Goal: Information Seeking & Learning: Learn about a topic

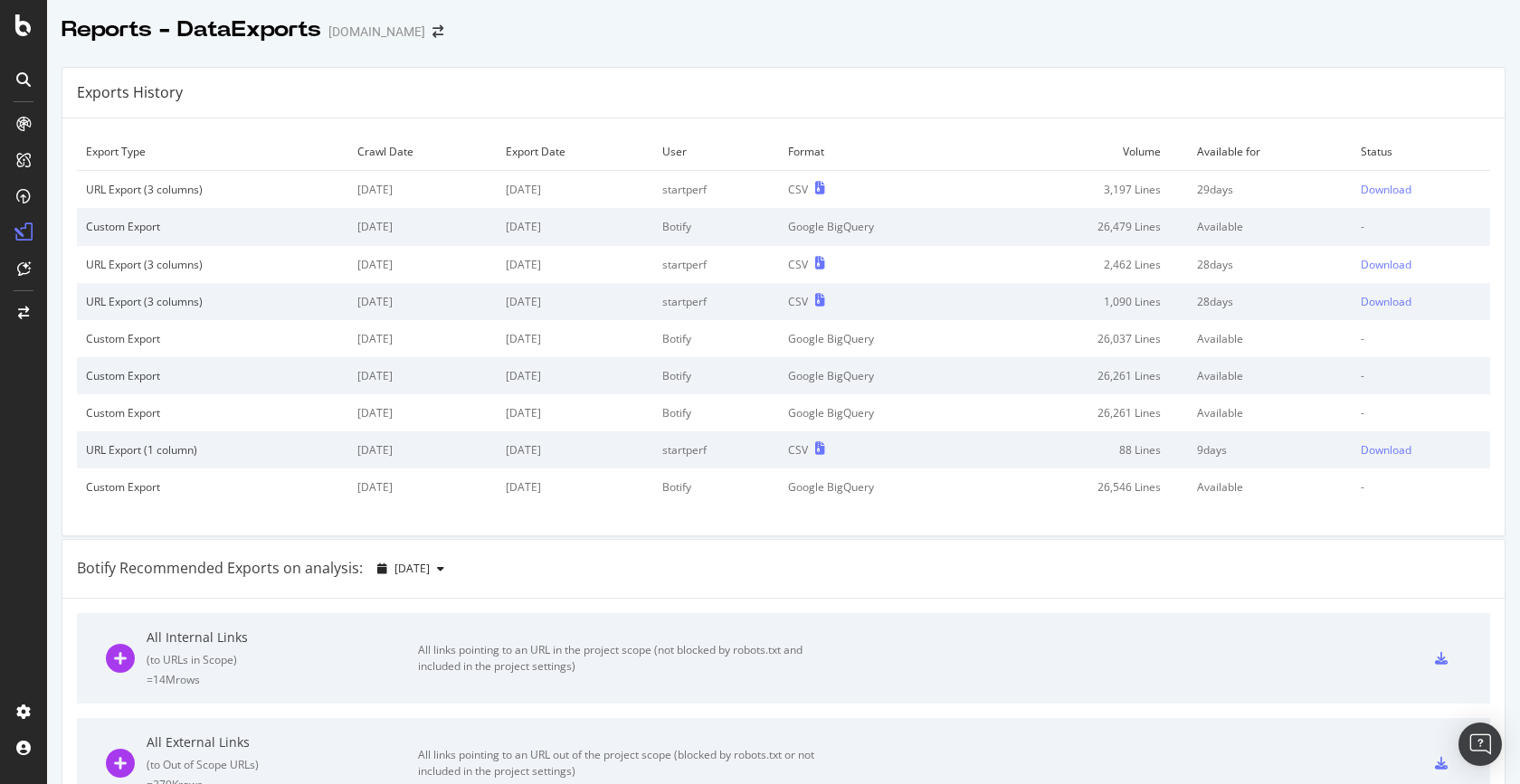
click at [25, 81] on icon at bounding box center [23, 79] width 15 height 15
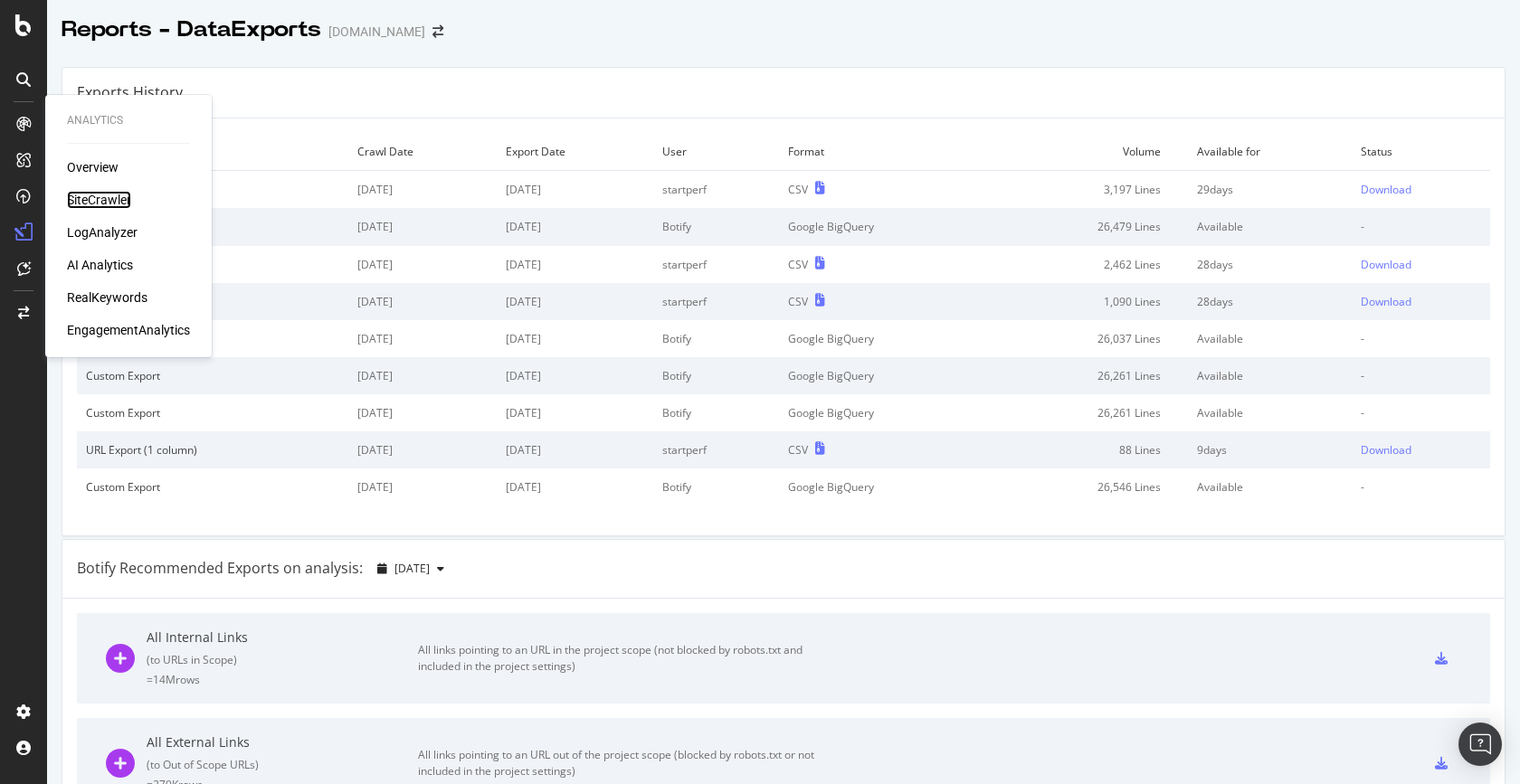
click at [100, 197] on div "SiteCrawler" at bounding box center [99, 200] width 64 height 18
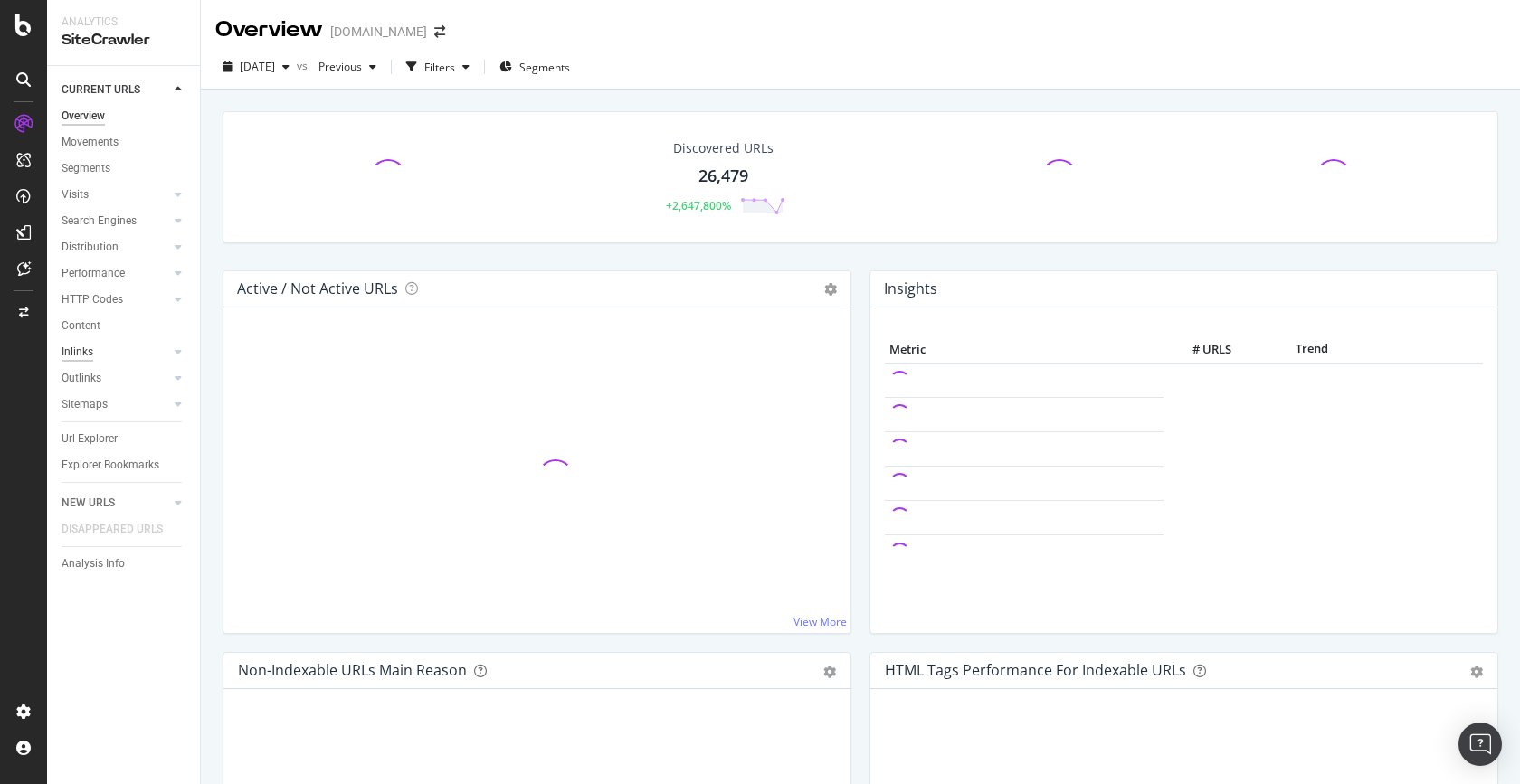
click at [76, 356] on div "Inlinks" at bounding box center [77, 351] width 32 height 19
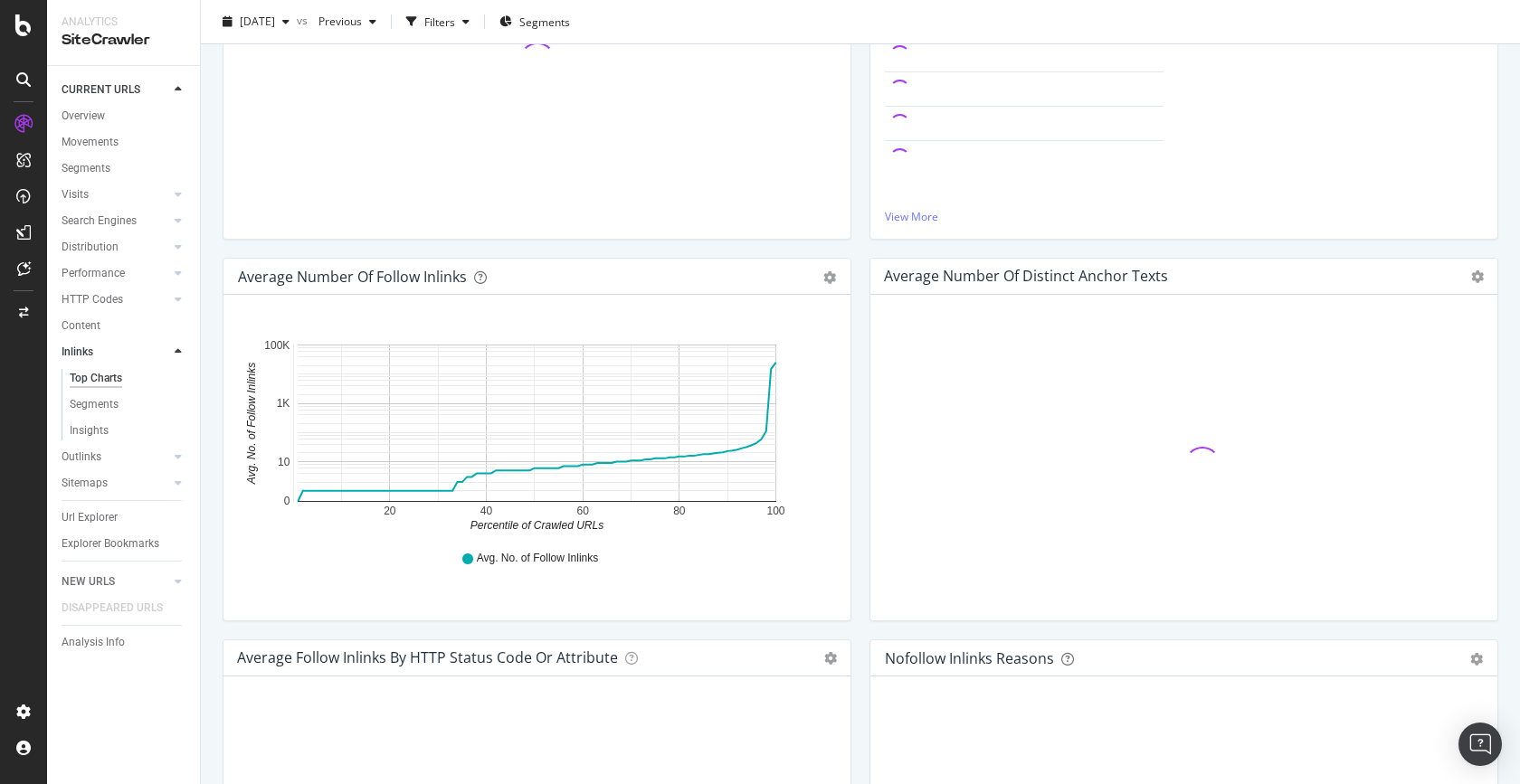
scroll to position [370, 0]
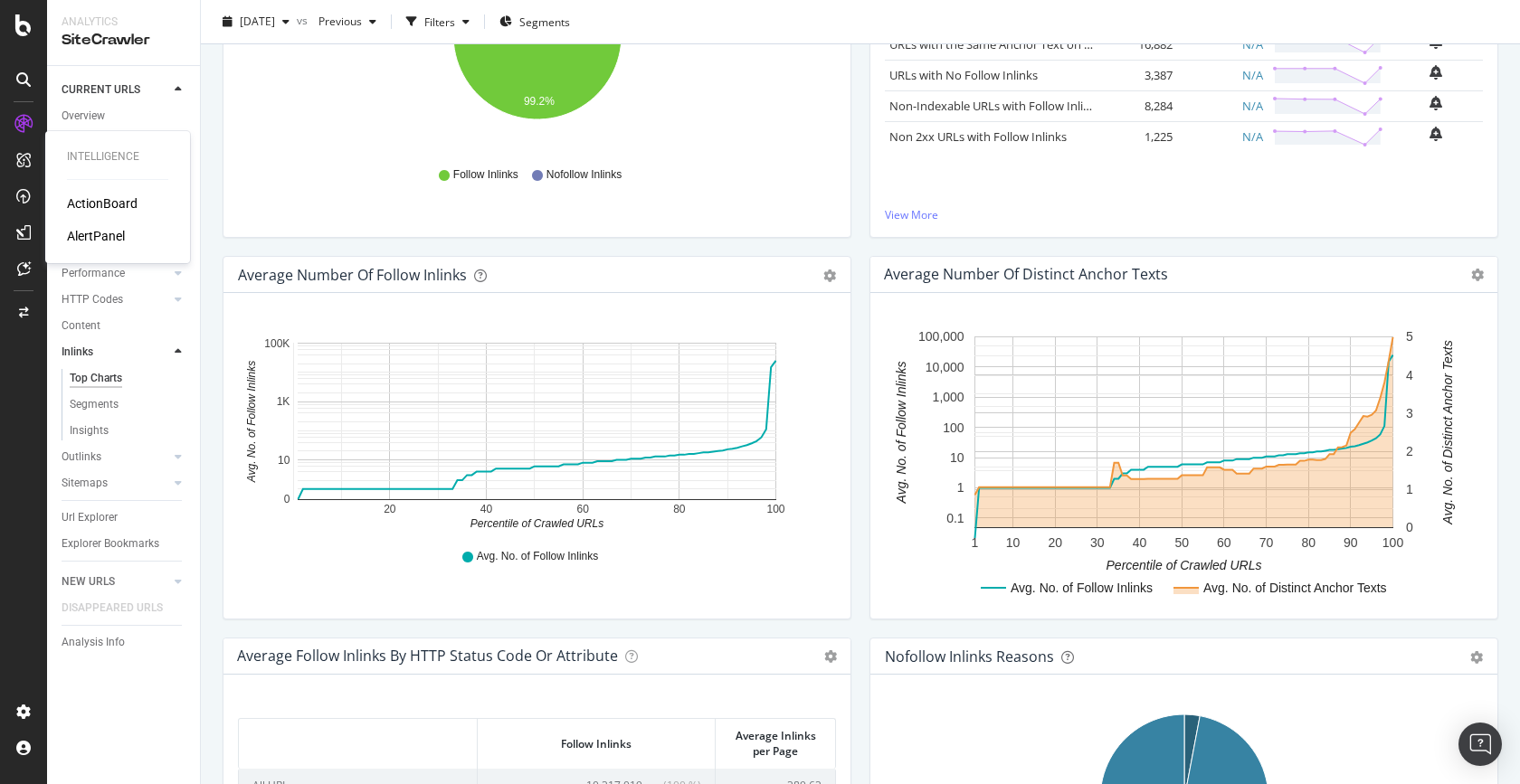
click at [89, 201] on div "ActionBoard" at bounding box center [102, 203] width 70 height 18
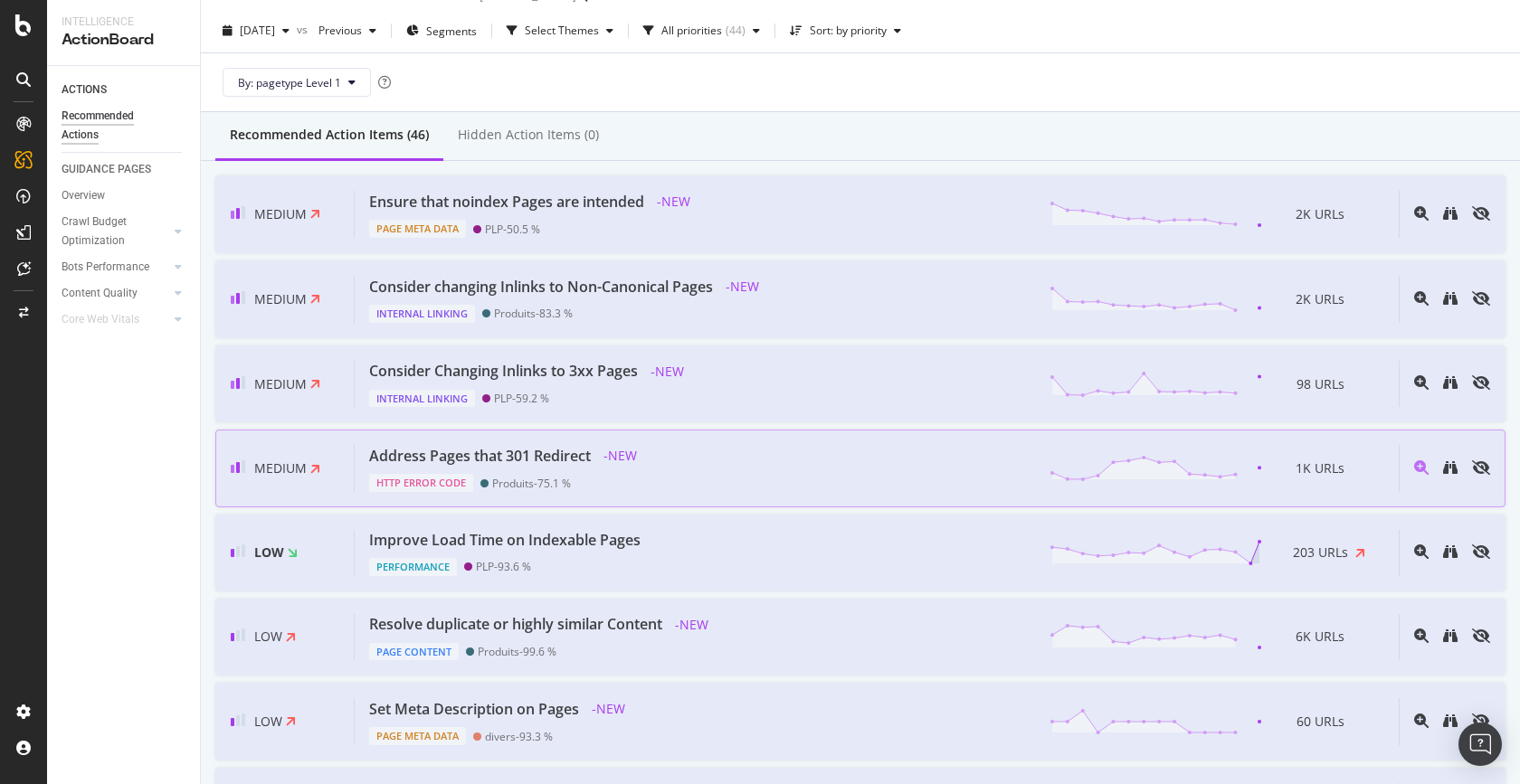
scroll to position [38, 0]
click at [1296, 472] on span "1K URLs" at bounding box center [1320, 466] width 49 height 18
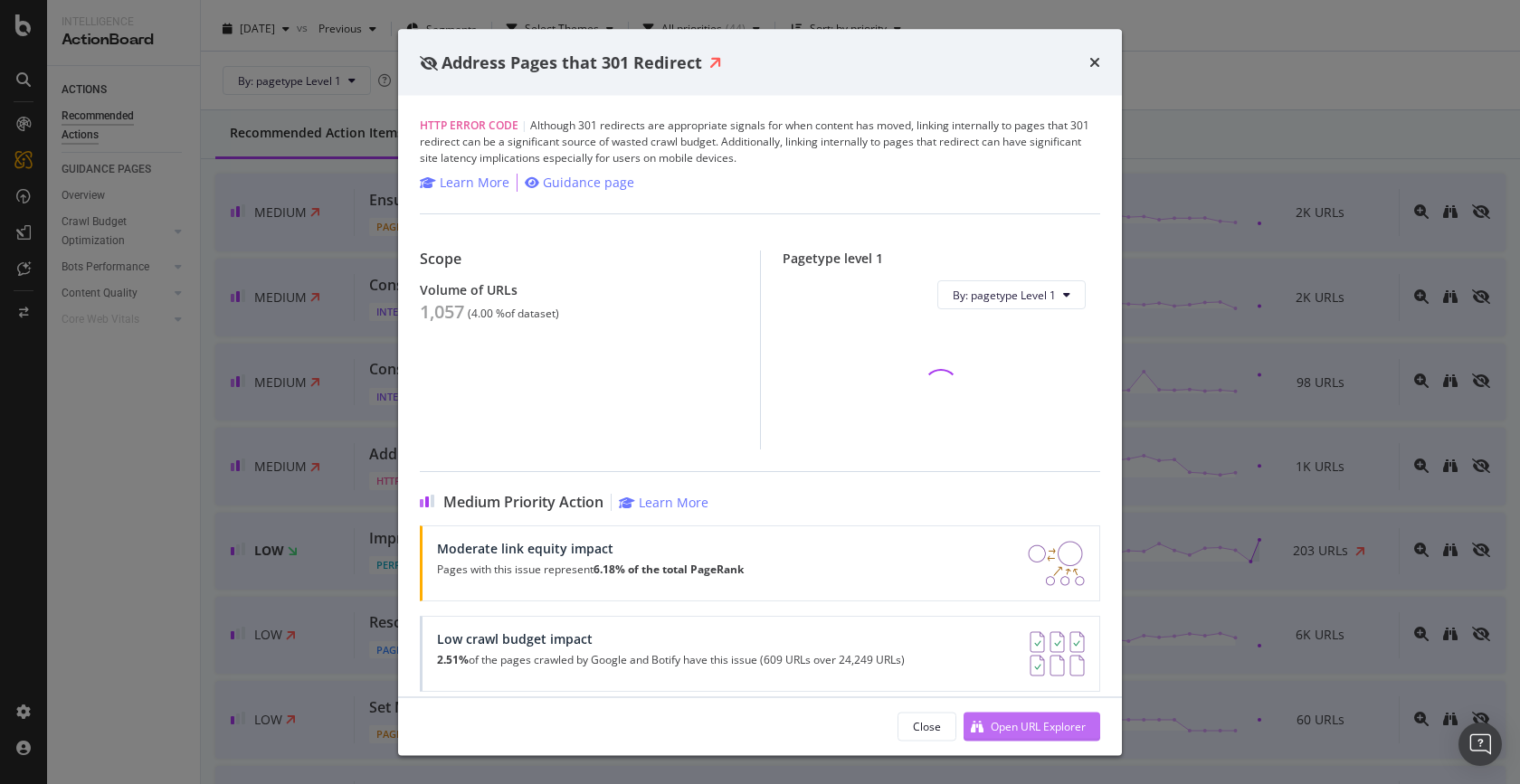
click at [1046, 720] on div "Open URL Explorer" at bounding box center [1039, 727] width 95 height 16
